Goal: Download file/media

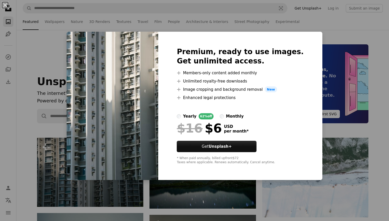
scroll to position [88, 0]
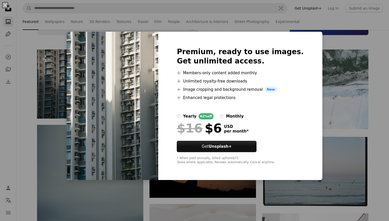
click at [219, 30] on div "An X shape Premium, ready to use images. Get unlimited access. A plus sign Memb…" at bounding box center [194, 110] width 389 height 221
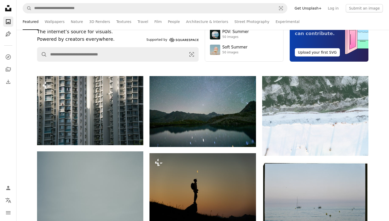
scroll to position [0, 0]
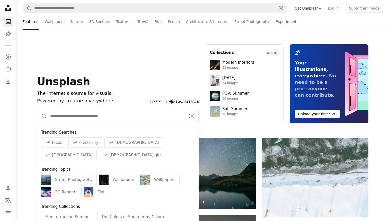
click at [144, 115] on input "Find visuals sitewide" at bounding box center [116, 116] width 138 height 14
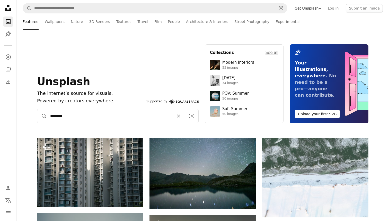
type input "********"
click at [37, 109] on button "A magnifying glass" at bounding box center [42, 116] width 10 height 14
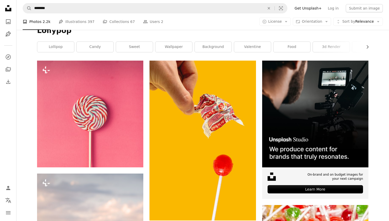
scroll to position [73, 0]
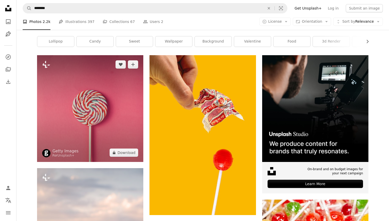
click at [120, 156] on img at bounding box center [90, 108] width 106 height 106
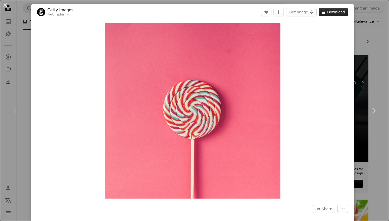
click at [338, 10] on button "A lock Download" at bounding box center [333, 12] width 29 height 8
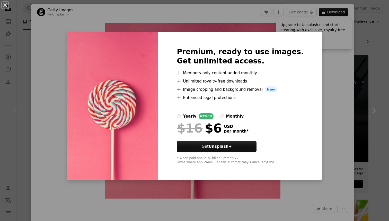
click at [340, 73] on div "An X shape Premium, ready to use images. Get unlimited access. A plus sign Memb…" at bounding box center [194, 110] width 389 height 221
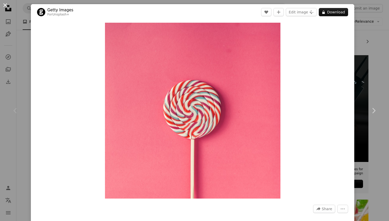
click at [3, 4] on button "An X shape" at bounding box center [5, 5] width 6 height 6
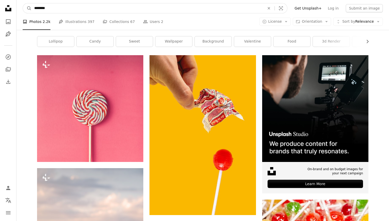
click at [54, 6] on input "********" at bounding box center [148, 8] width 232 height 10
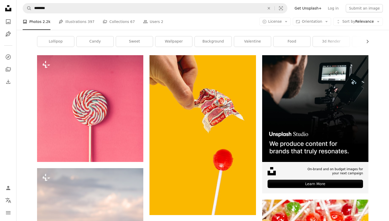
click at [6, 11] on icon "Unsplash logo Unsplash Home" at bounding box center [8, 8] width 10 height 10
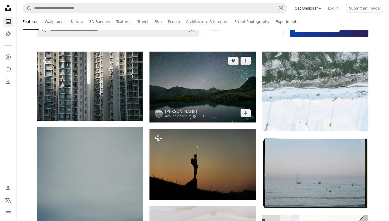
scroll to position [85, 0]
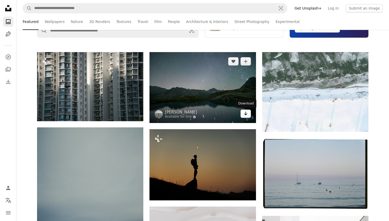
click at [247, 115] on icon "Arrow pointing down" at bounding box center [246, 113] width 4 height 6
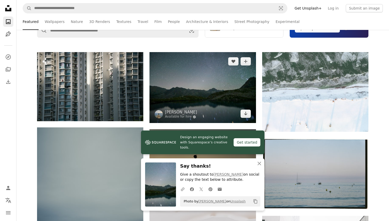
click at [210, 84] on img at bounding box center [203, 87] width 106 height 71
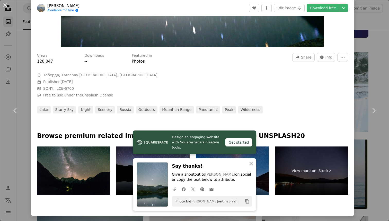
scroll to position [152, 0]
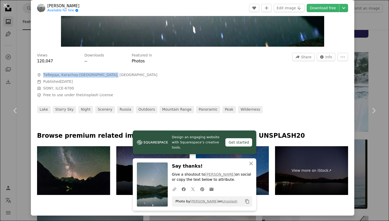
drag, startPoint x: 113, startPoint y: 75, endPoint x: 43, endPoint y: 73, distance: 70.3
click at [43, 73] on span "A map marker Теберда, Karachay-[GEOGRAPHIC_DATA], [GEOGRAPHIC_DATA]" at bounding box center [114, 74] width 154 height 5
copy span "Теберда, Karachay-[GEOGRAPHIC_DATA], [GEOGRAPHIC_DATA]"
click at [118, 81] on span "Calendar outlined Published [DATE]" at bounding box center [114, 81] width 154 height 5
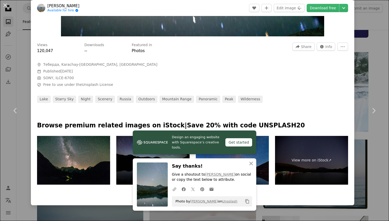
scroll to position [173, 0]
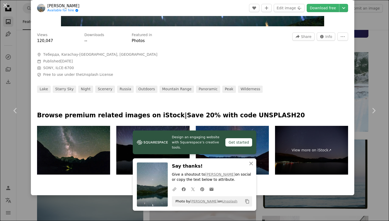
click at [267, 36] on div "Featured in Photos" at bounding box center [209, 37] width 154 height 11
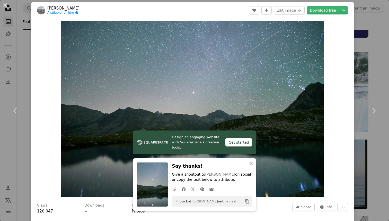
scroll to position [0, 0]
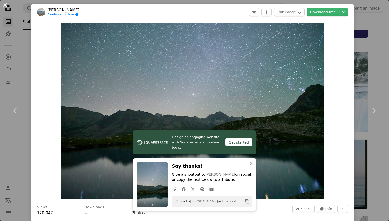
click at [3, 6] on button "An X shape" at bounding box center [5, 5] width 6 height 6
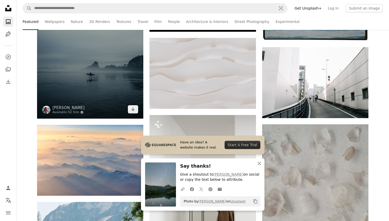
scroll to position [267, 0]
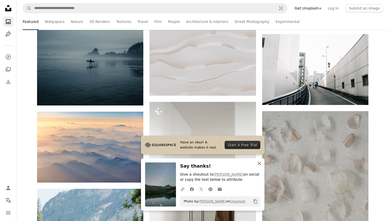
click at [261, 162] on icon "An X shape" at bounding box center [259, 163] width 6 height 6
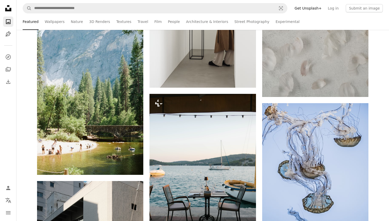
scroll to position [444, 0]
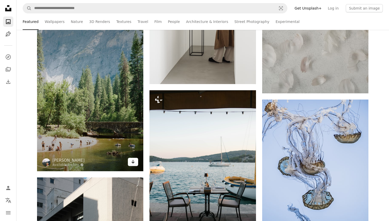
click at [136, 161] on link "Arrow pointing down" at bounding box center [133, 162] width 10 height 8
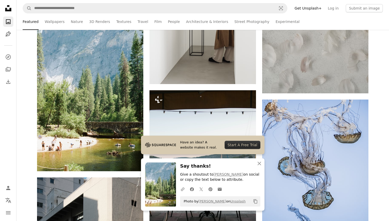
click at [161, 179] on img at bounding box center [160, 184] width 31 height 44
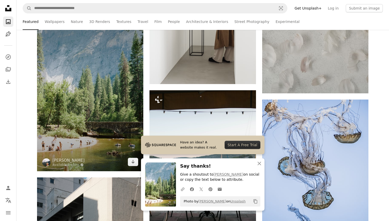
click at [102, 144] on img at bounding box center [90, 91] width 106 height 160
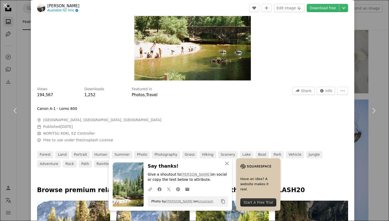
scroll to position [126, 0]
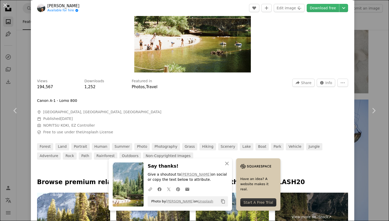
drag, startPoint x: 151, startPoint y: 113, endPoint x: 43, endPoint y: 114, distance: 107.8
click at [43, 114] on span "A map marker [GEOGRAPHIC_DATA], [GEOGRAPHIC_DATA], [GEOGRAPHIC_DATA]" at bounding box center [114, 111] width 154 height 5
copy span "[GEOGRAPHIC_DATA], [GEOGRAPHIC_DATA], [GEOGRAPHIC_DATA]"
click at [210, 97] on div at bounding box center [192, 94] width 311 height 8
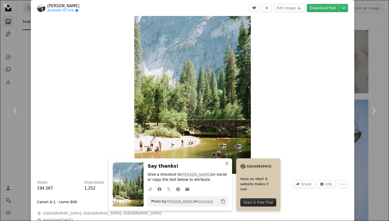
scroll to position [0, 0]
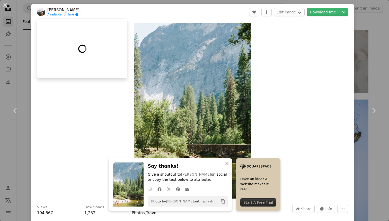
drag, startPoint x: 80, startPoint y: 9, endPoint x: 48, endPoint y: 10, distance: 32.2
click at [48, 10] on header "[PERSON_NAME] Available for hire A checkmark inside of a circle A heart A plus …" at bounding box center [193, 12] width 324 height 16
copy link "[PERSON_NAME]"
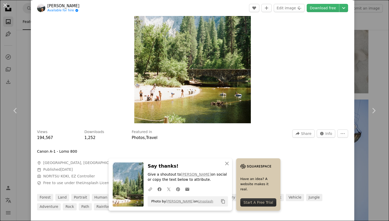
scroll to position [76, 0]
